Goal: Transaction & Acquisition: Purchase product/service

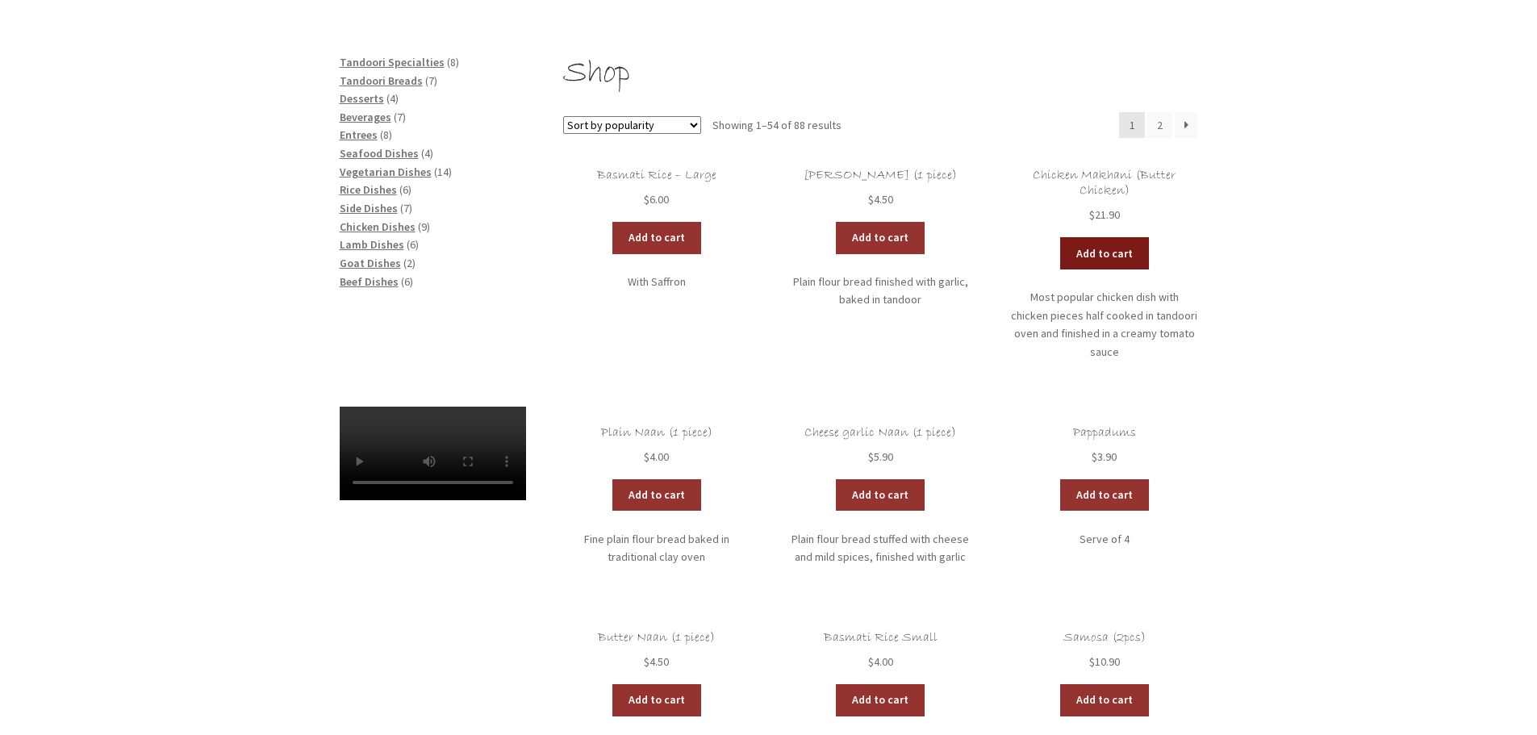
scroll to position [161, 0]
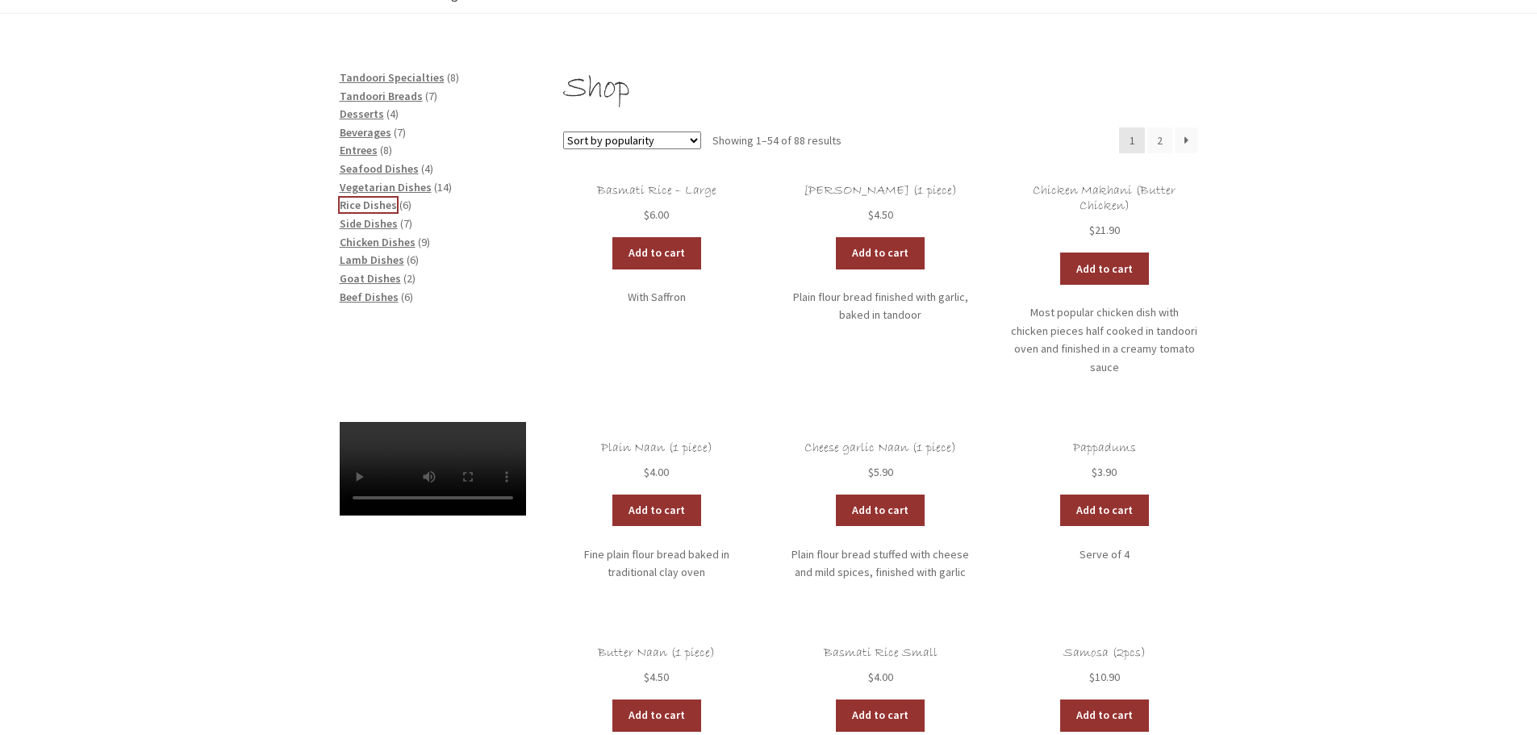
click at [350, 202] on span "Rice Dishes" at bounding box center [368, 205] width 57 height 15
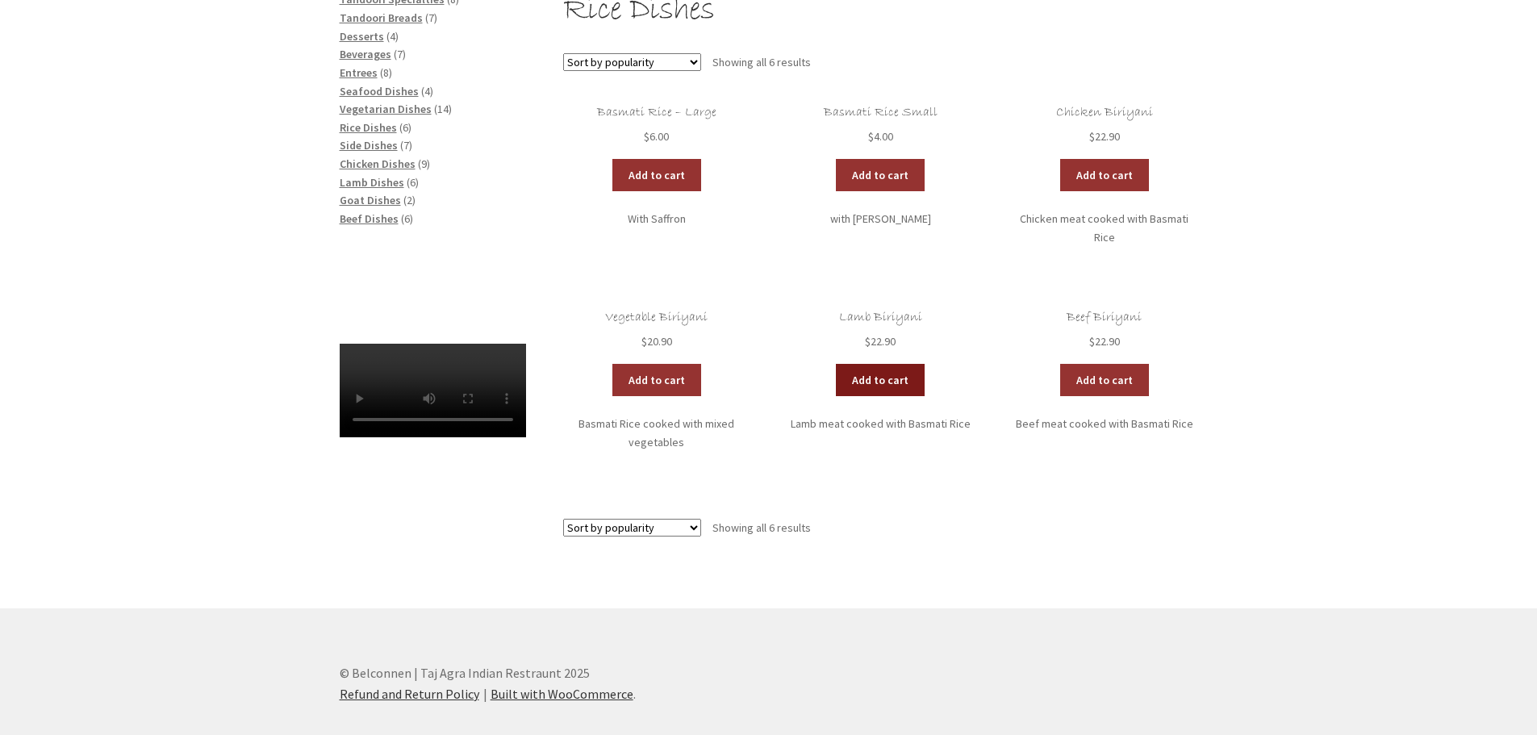
scroll to position [323, 0]
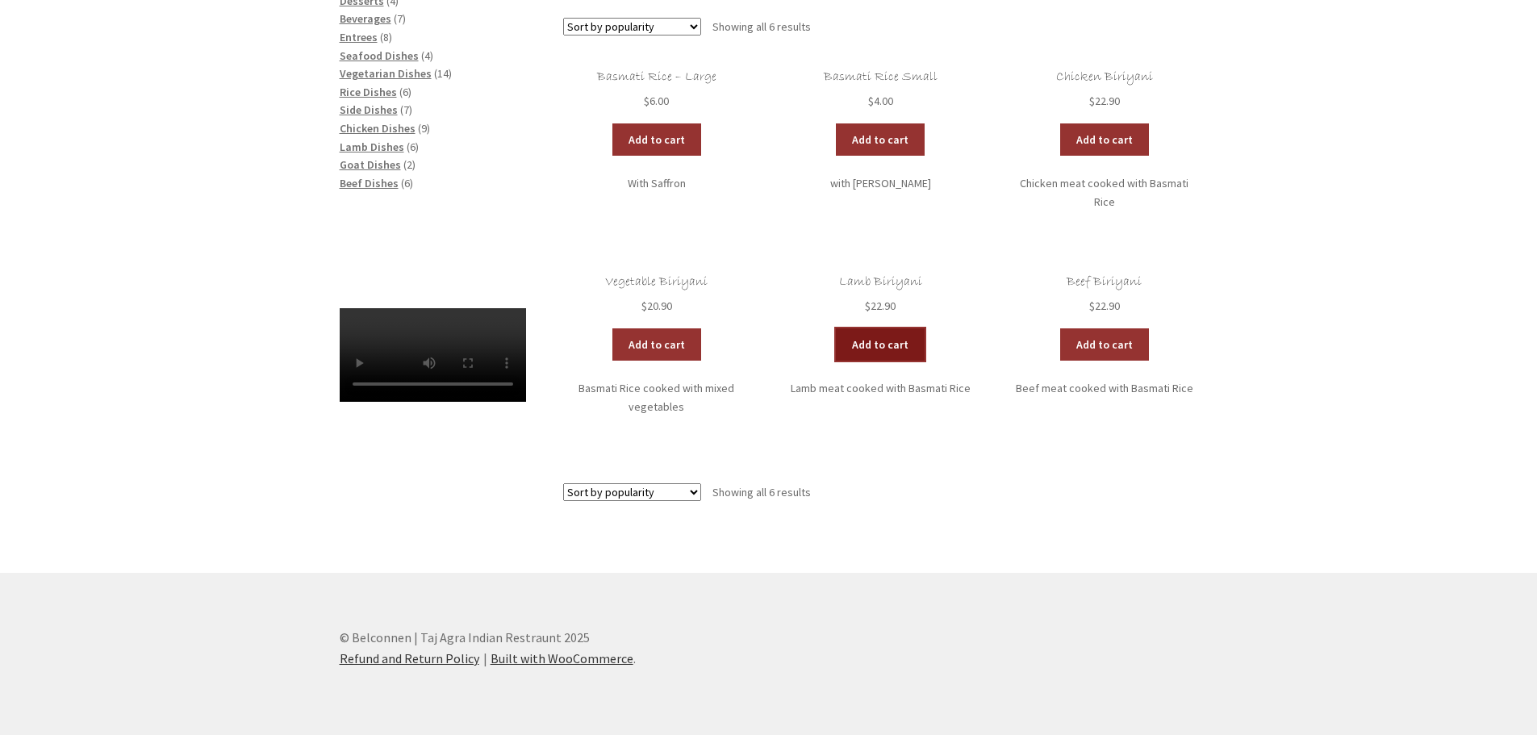
click at [873, 334] on link "Add to cart" at bounding box center [880, 344] width 89 height 32
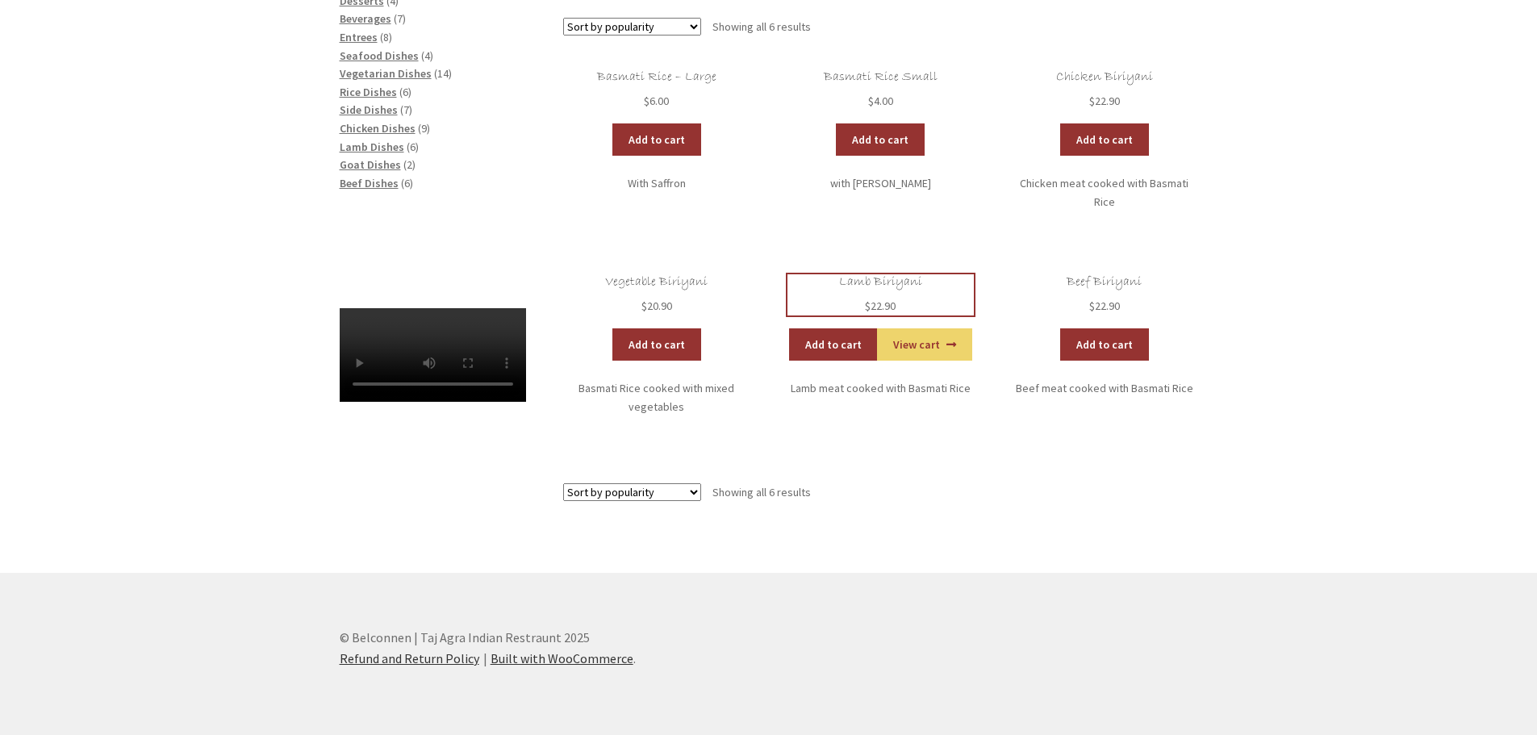
click at [875, 283] on h2 "Lamb Biriyani" at bounding box center [881, 281] width 186 height 15
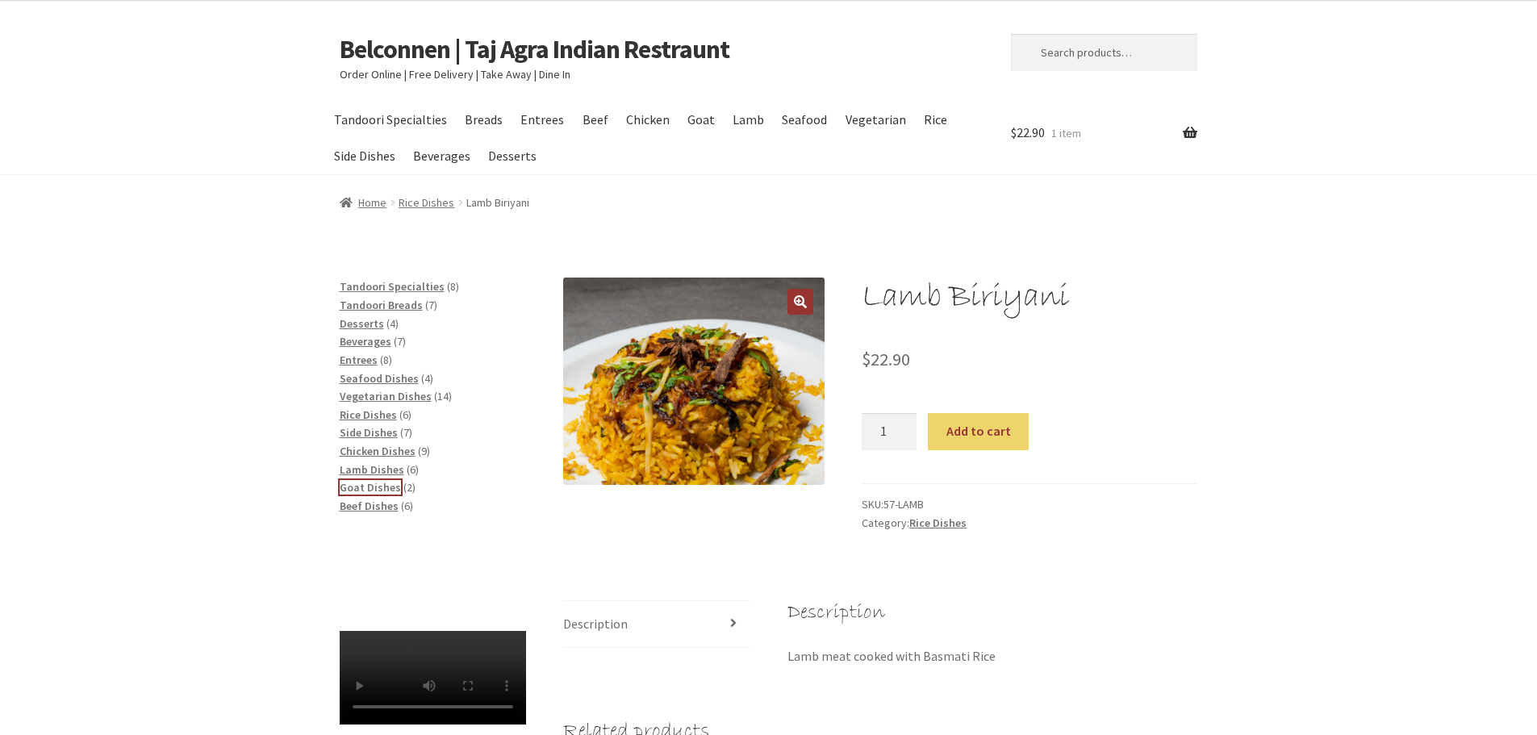
click at [368, 487] on span "Goat Dishes" at bounding box center [370, 487] width 61 height 15
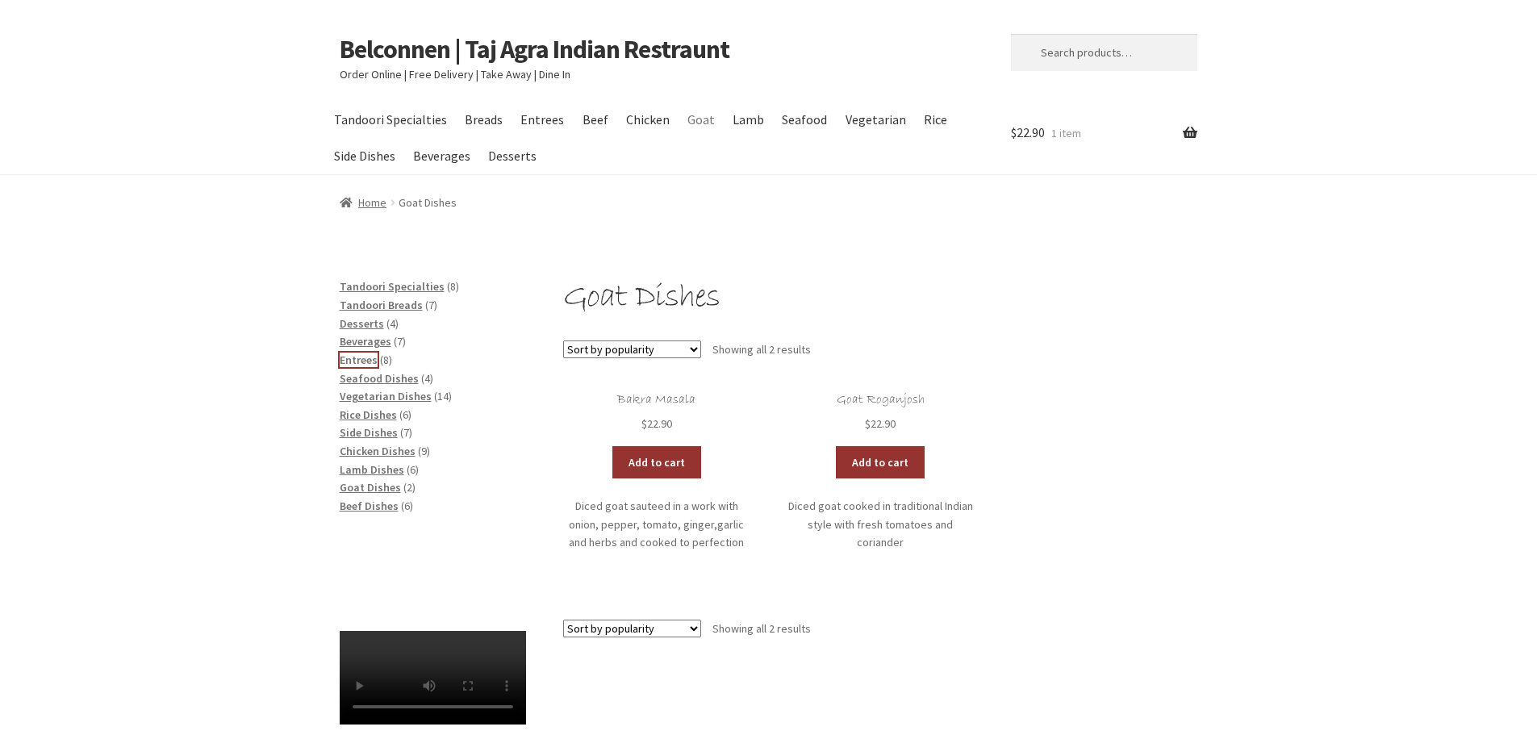
click at [363, 360] on span "Entrees" at bounding box center [359, 360] width 38 height 15
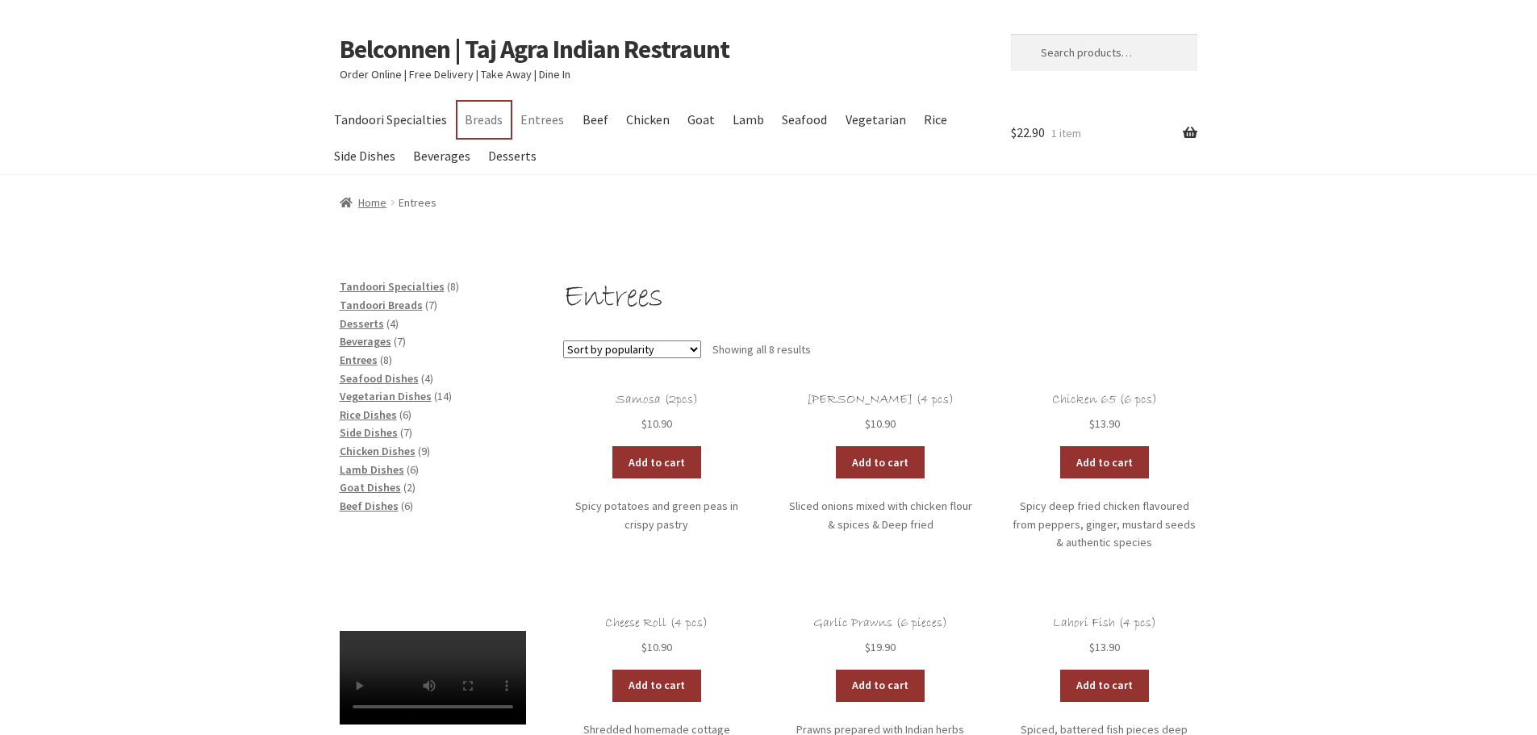
click at [481, 120] on link "Breads" at bounding box center [484, 120] width 53 height 36
